Goal: Communication & Community: Answer question/provide support

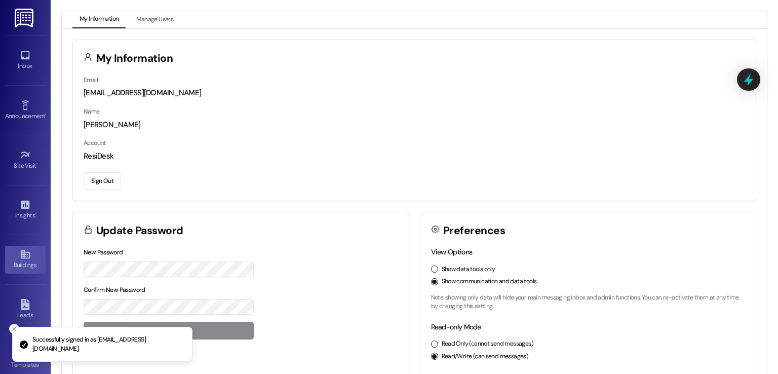
click at [22, 256] on icon at bounding box center [25, 254] width 11 height 11
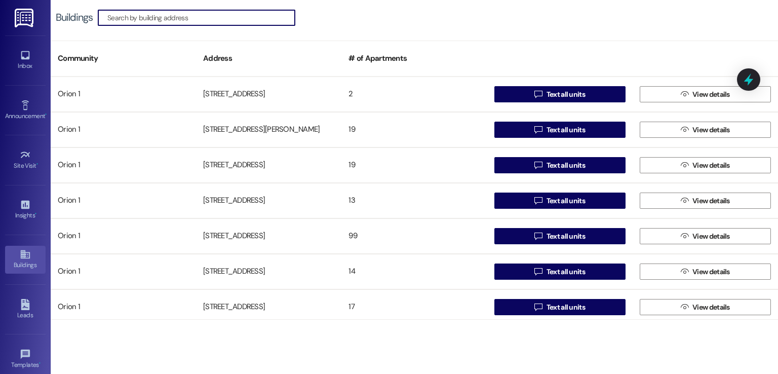
click at [278, 13] on input at bounding box center [200, 18] width 187 height 14
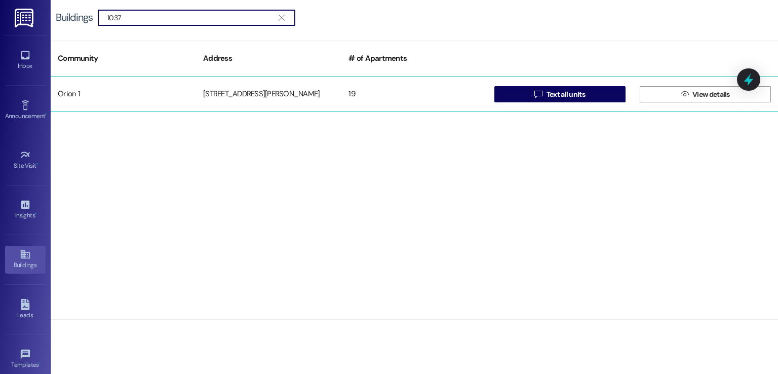
type input "1037"
click at [244, 90] on div "[STREET_ADDRESS][PERSON_NAME]" at bounding box center [268, 94] width 145 height 20
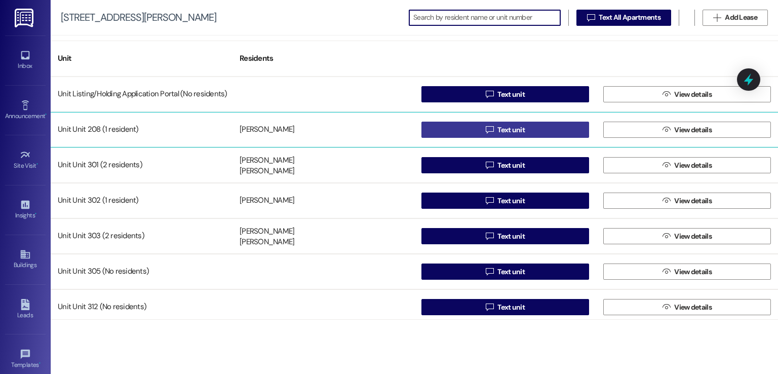
click at [548, 130] on button " Text unit" at bounding box center [505, 130] width 168 height 16
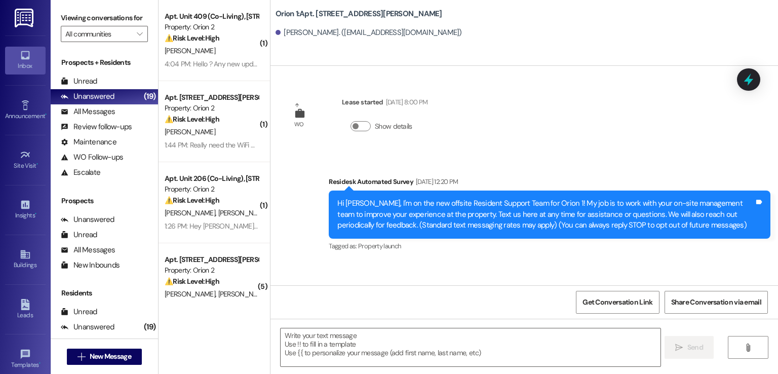
type textarea "Fetching suggested responses. Please feel free to read through the conversation…"
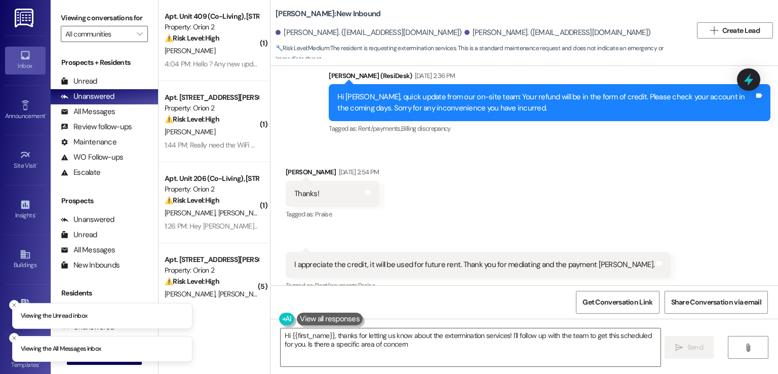
type textarea "Hi {{first_name}}, thanks for letting us know about the extermination services!…"
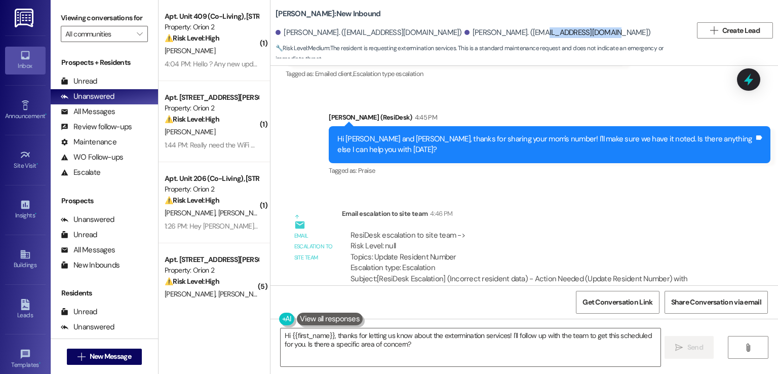
drag, startPoint x: 542, startPoint y: 32, endPoint x: 474, endPoint y: 33, distance: 67.8
click at [474, 33] on div "Patricia Robinson. (notarypr@yahoo.com)" at bounding box center [557, 32] width 186 height 11
copy div "notarypr@yahoo.com"
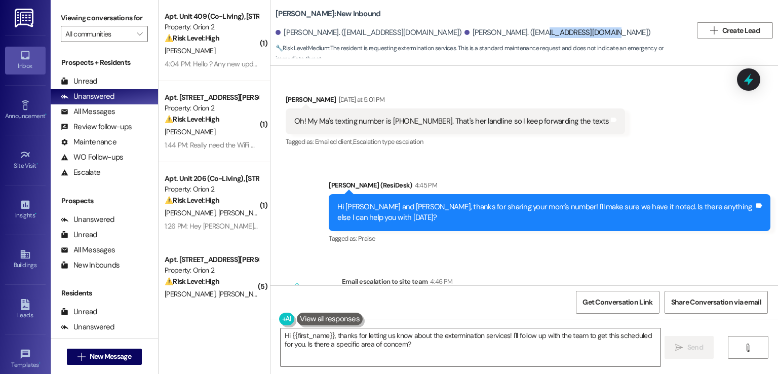
scroll to position [5964, 0]
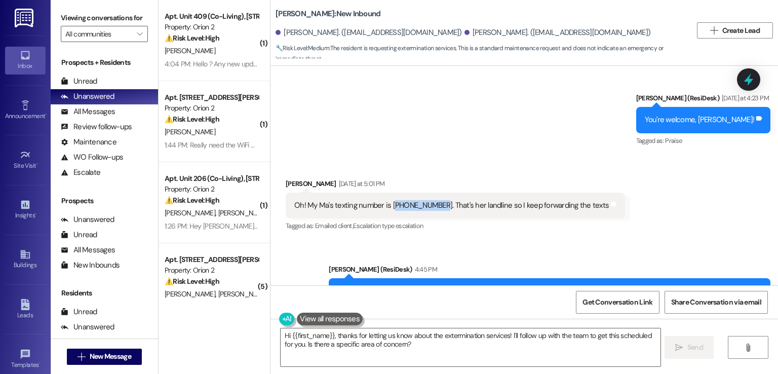
drag, startPoint x: 429, startPoint y: 92, endPoint x: 386, endPoint y: 96, distance: 43.7
click at [386, 200] on div "Oh! My Ma's texting number is (215)528-2172. That's her landline so I keep forw…" at bounding box center [451, 205] width 314 height 11
copy div "215)528-2172"
click at [474, 30] on div "Patricia Robinson. (notarypr@yahoo.com)" at bounding box center [557, 32] width 186 height 11
drag, startPoint x: 472, startPoint y: 31, endPoint x: 540, endPoint y: 31, distance: 68.3
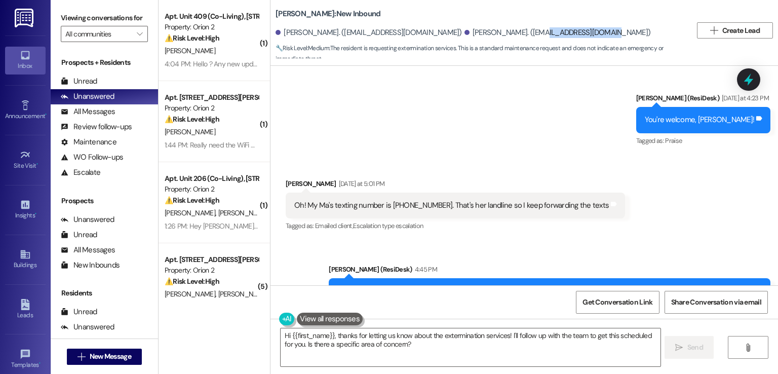
click at [540, 31] on div "Patricia Robinson. (notarypr@yahoo.com)" at bounding box center [557, 32] width 186 height 11
copy div "notarypr@yahoo.com"
